Goal: Information Seeking & Learning: Learn about a topic

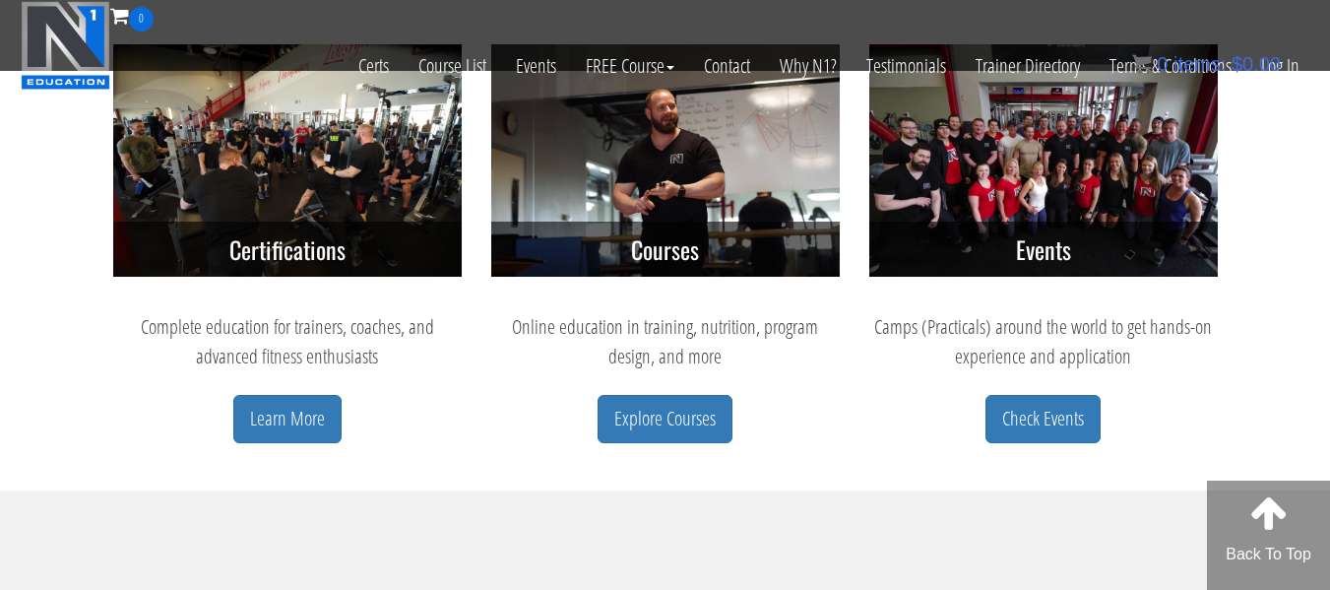
scroll to position [903, 0]
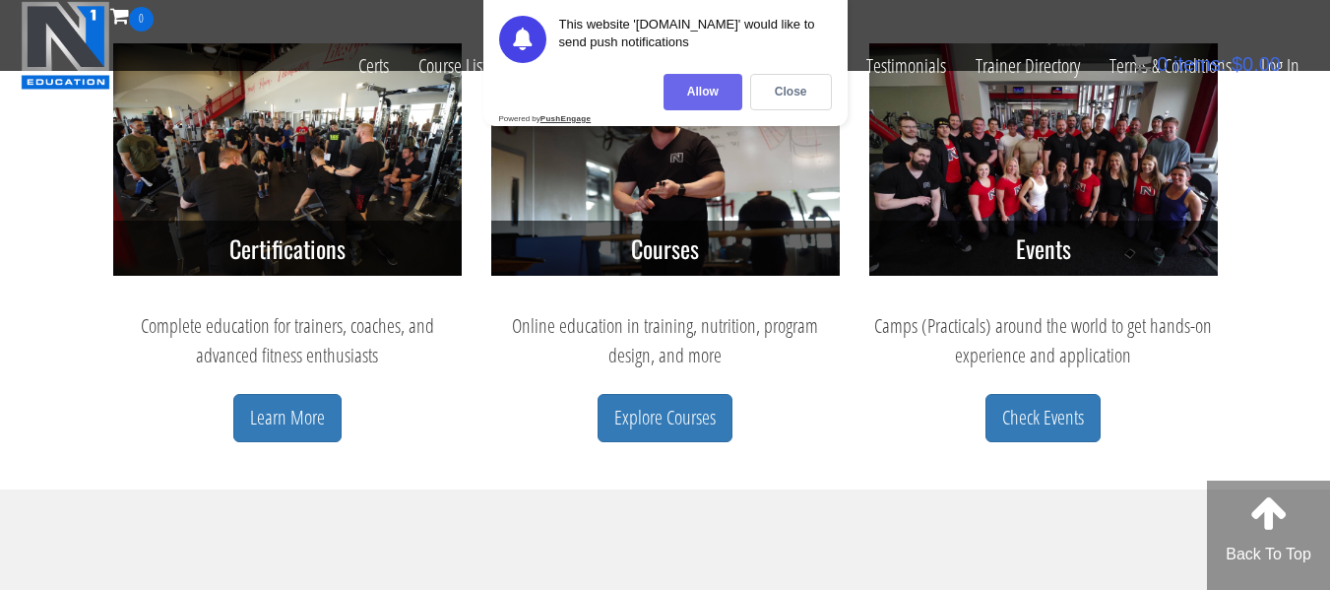
click at [713, 86] on div "Allow" at bounding box center [702, 92] width 79 height 36
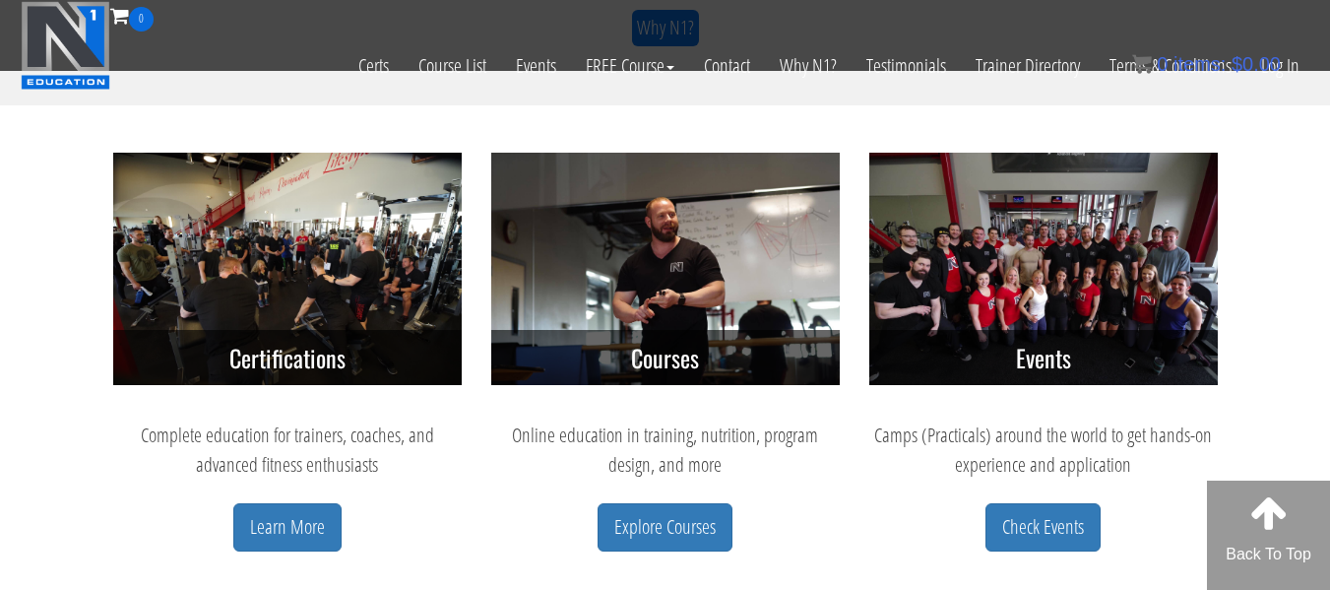
scroll to position [792, 0]
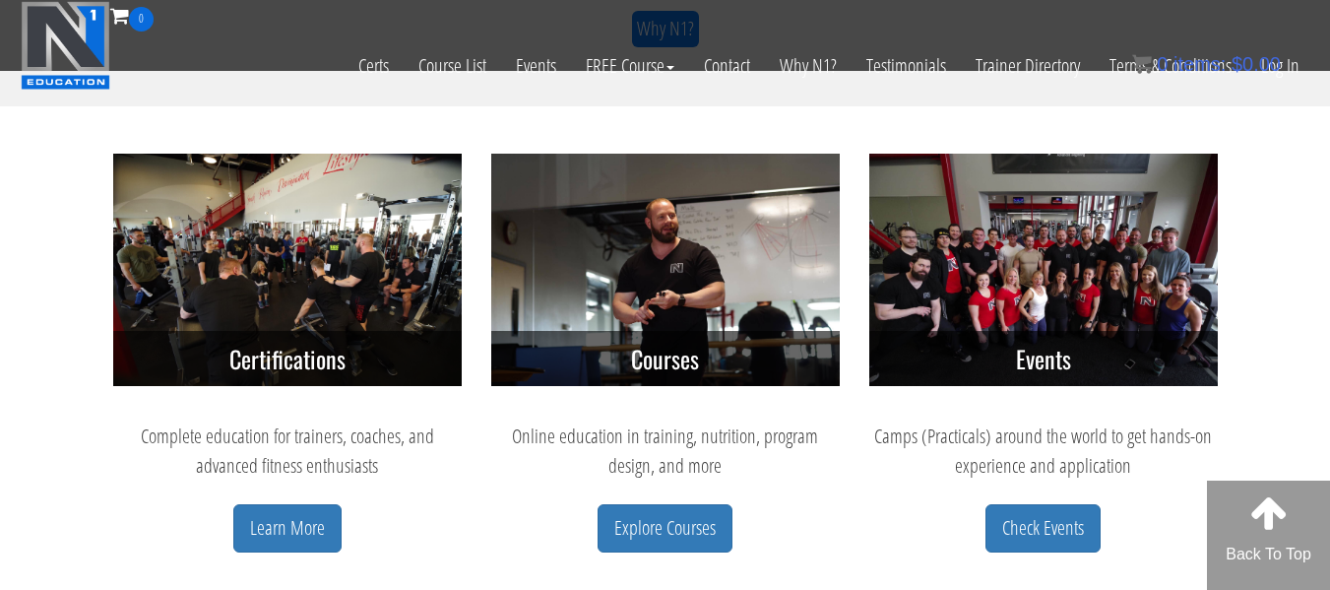
click at [334, 348] on h3 "Certifications" at bounding box center [287, 358] width 348 height 55
click at [289, 544] on link "Learn More" at bounding box center [287, 528] width 108 height 48
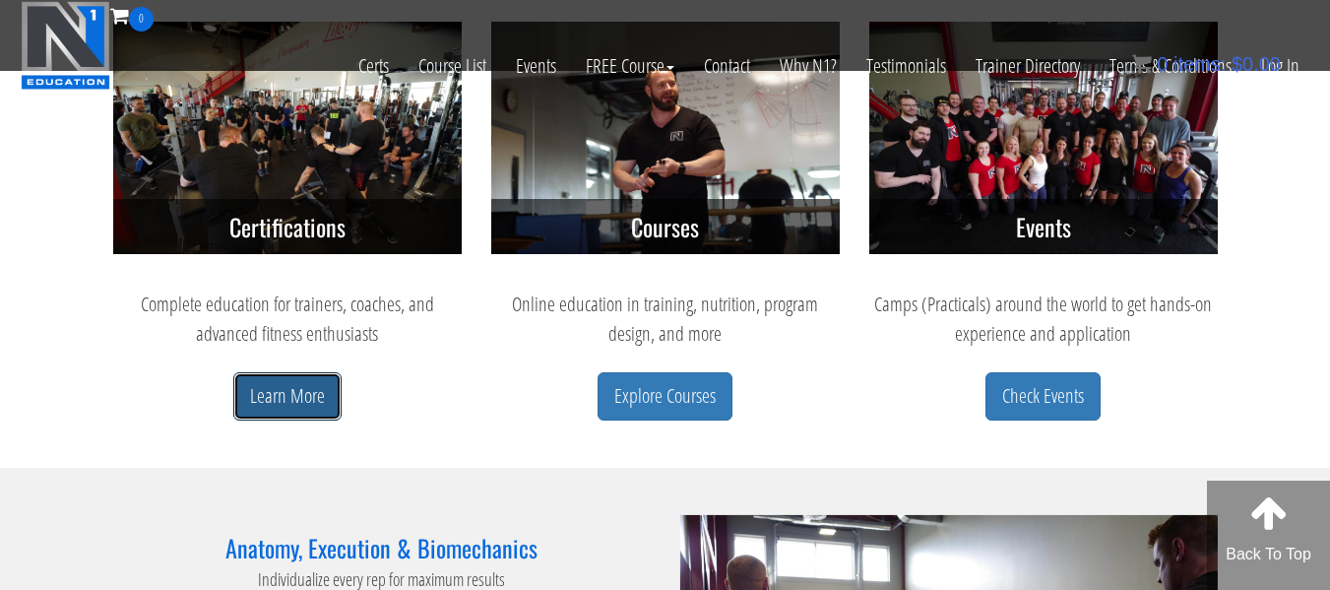
scroll to position [925, 0]
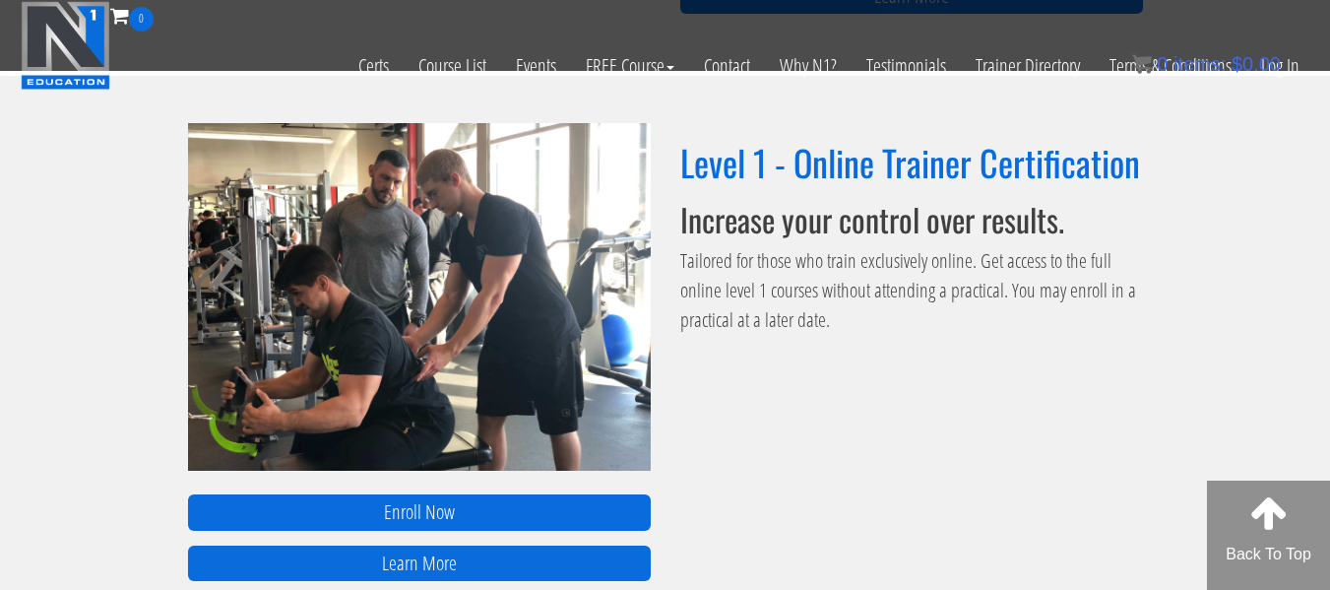
scroll to position [1299, 0]
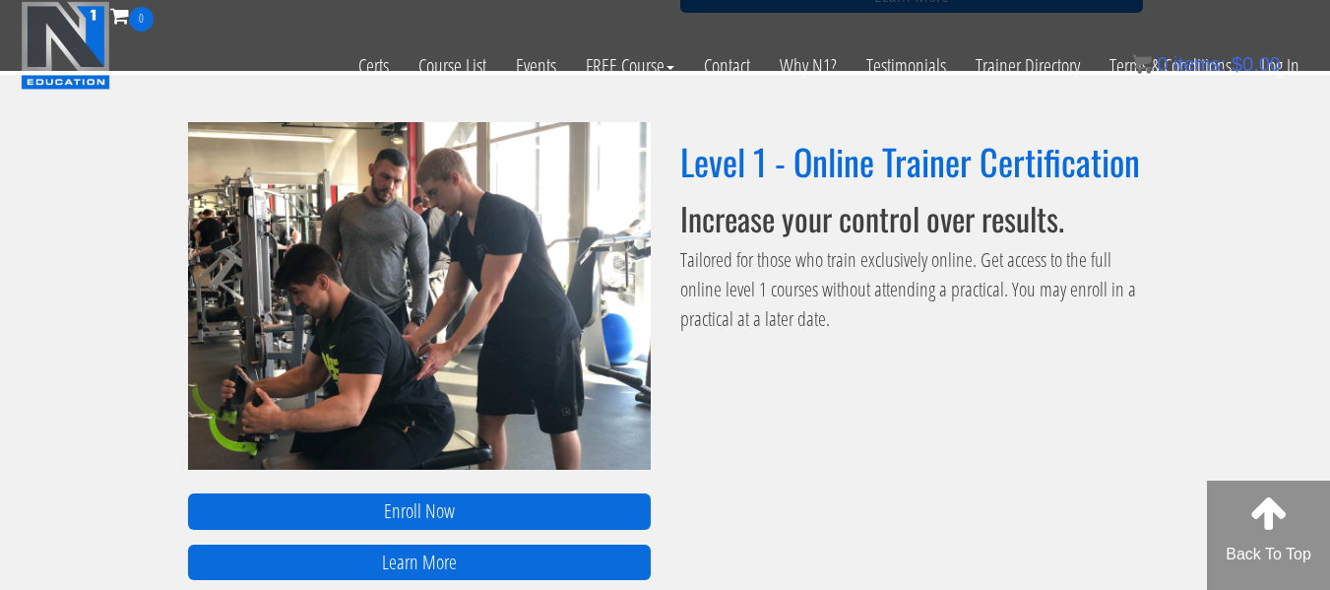
click at [918, 308] on p "Tailored for those who train exclusively online. Get access to the full online …" at bounding box center [911, 289] width 463 height 89
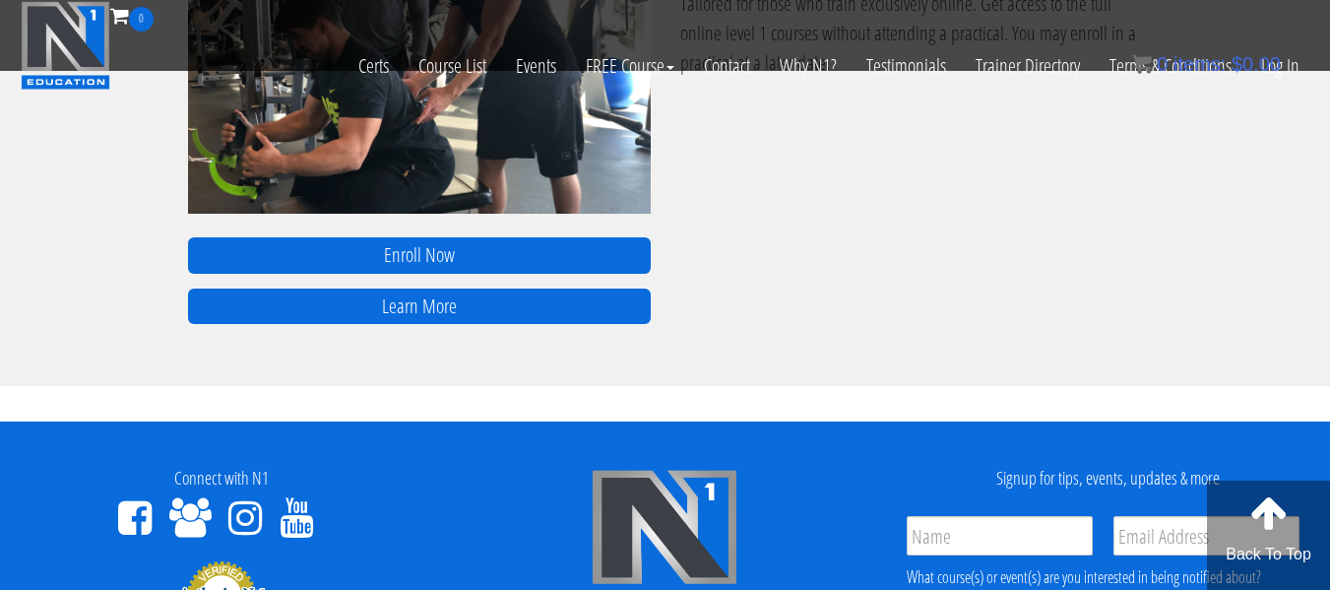
scroll to position [1546, 0]
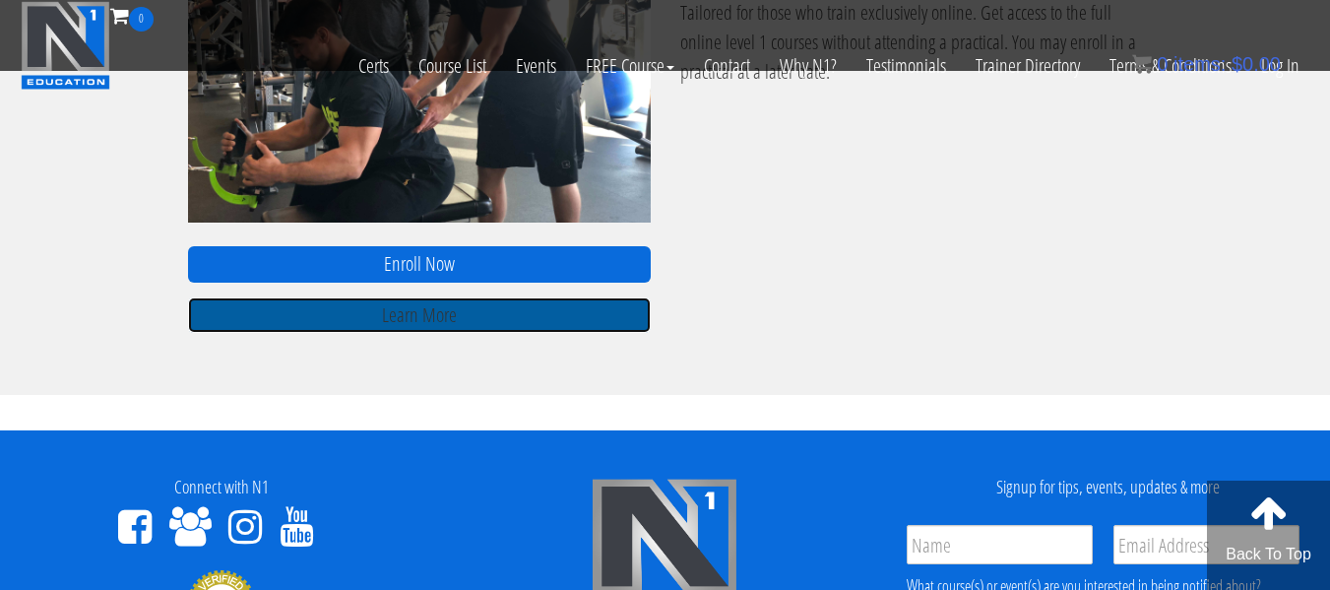
click at [582, 310] on link "Learn More" at bounding box center [419, 315] width 463 height 36
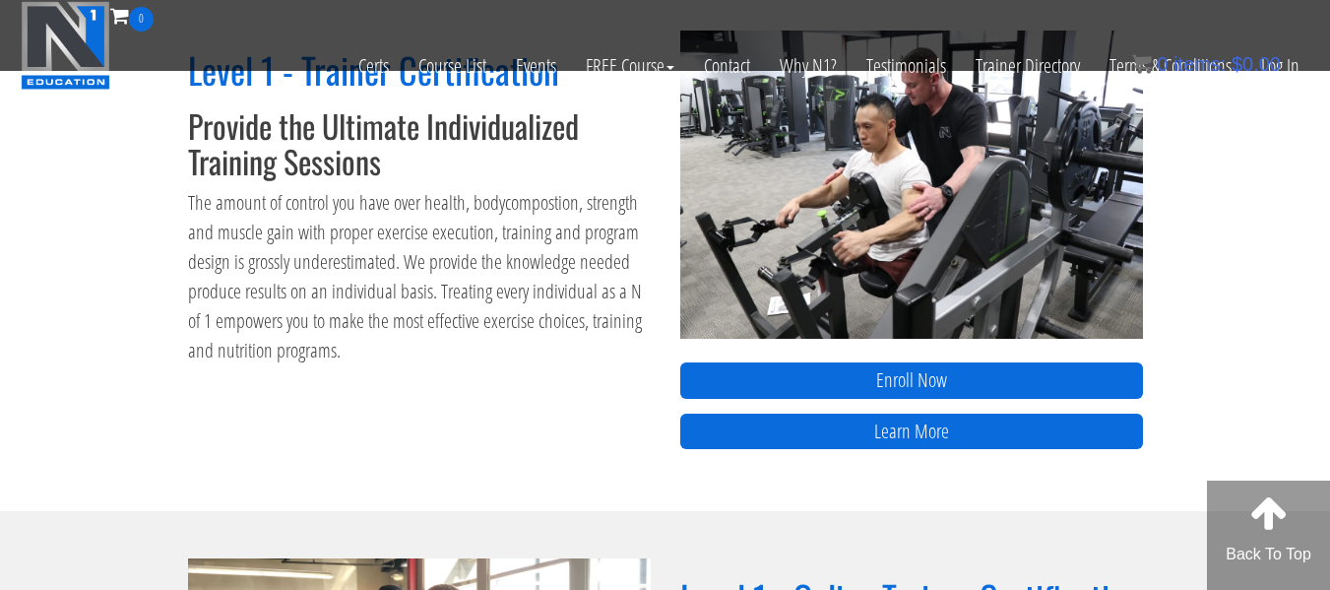
scroll to position [867, 0]
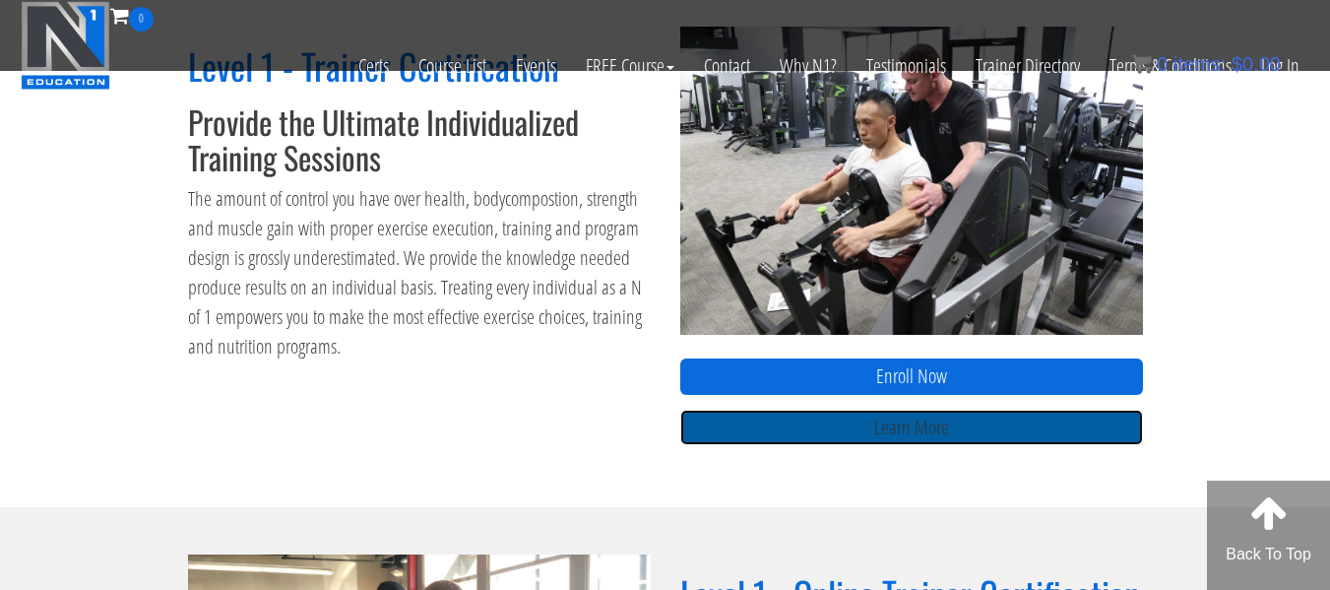
click at [812, 431] on link "Learn More" at bounding box center [911, 427] width 463 height 36
